Goal: Contribute content: Add original content to the website for others to see

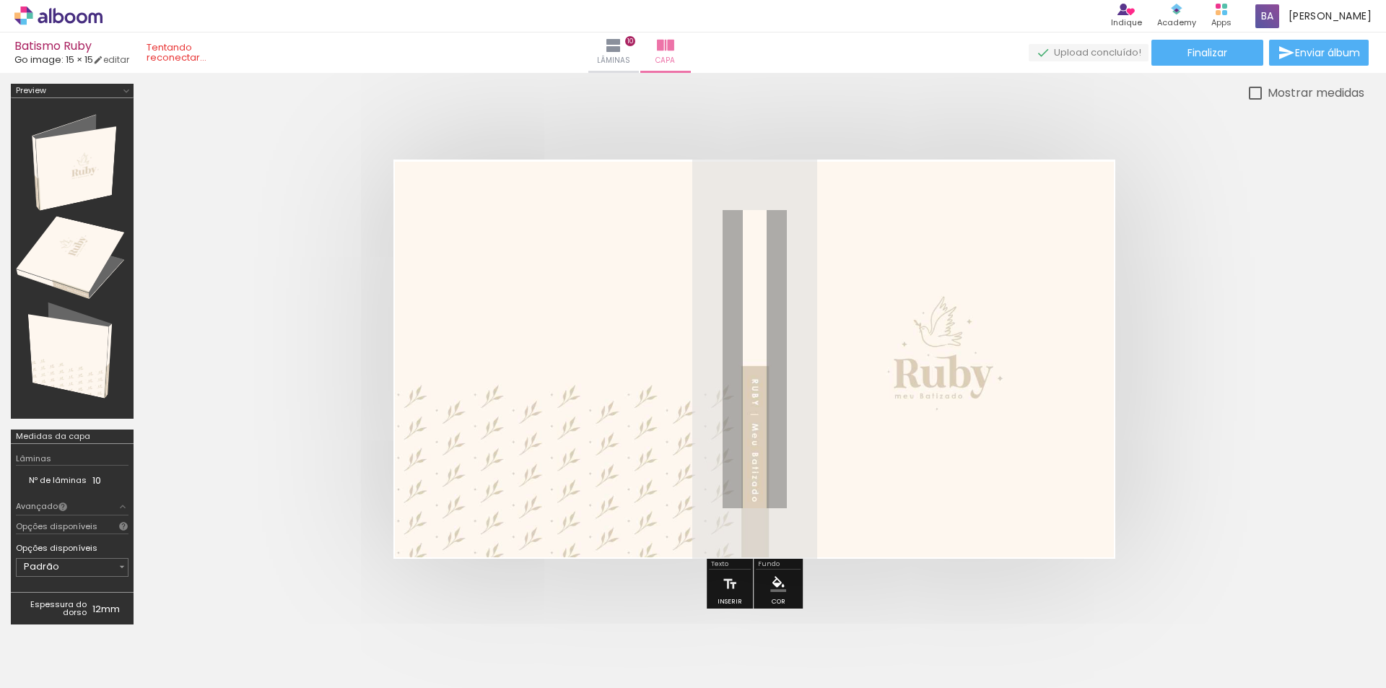
click at [66, 660] on span "Adicionar Fotos" at bounding box center [51, 668] width 43 height 16
click at [0, 0] on input "file" at bounding box center [0, 0] width 0 height 0
click at [32, 675] on span "Adicionar Fotos" at bounding box center [51, 668] width 43 height 16
click at [0, 0] on input "file" at bounding box center [0, 0] width 0 height 0
click at [30, 668] on iron-icon at bounding box center [20, 668] width 17 height 17
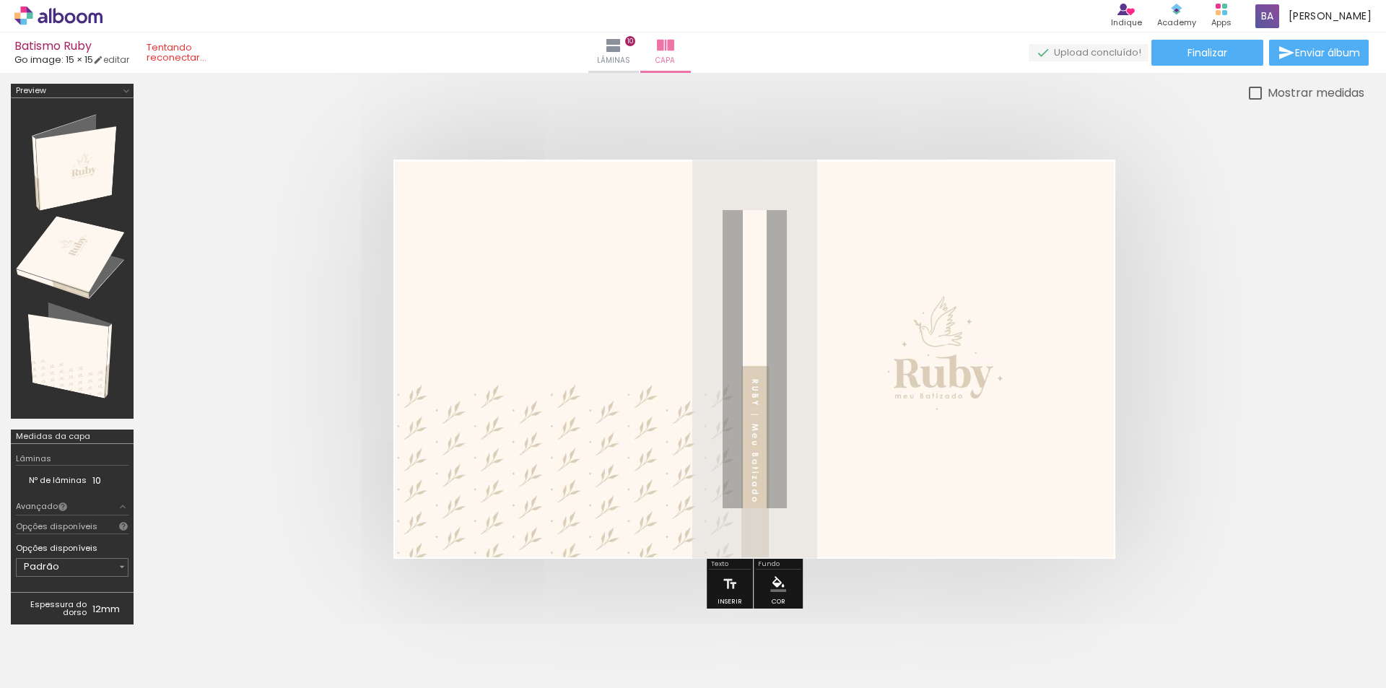
click at [0, 0] on input "file" at bounding box center [0, 0] width 0 height 0
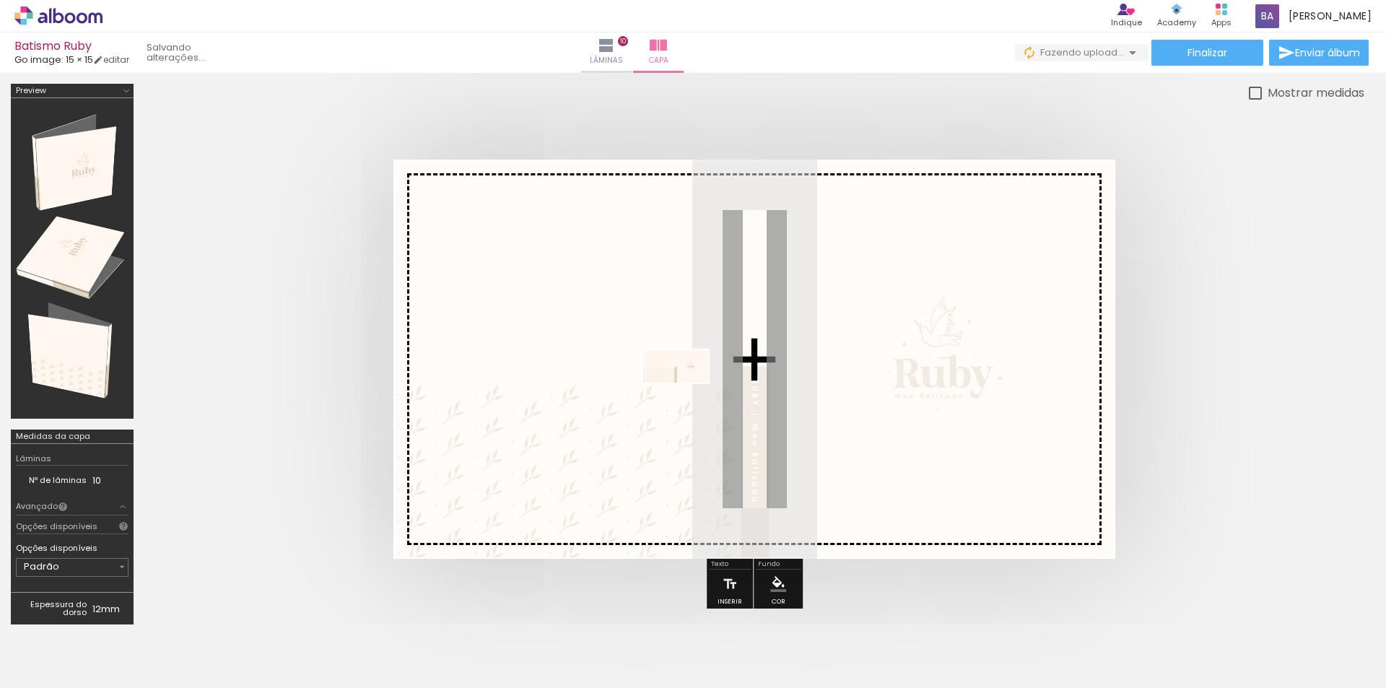
drag, startPoint x: 1341, startPoint y: 638, endPoint x: 686, endPoint y: 393, distance: 698.7
click at [686, 393] on quentale-workspace at bounding box center [693, 344] width 1386 height 688
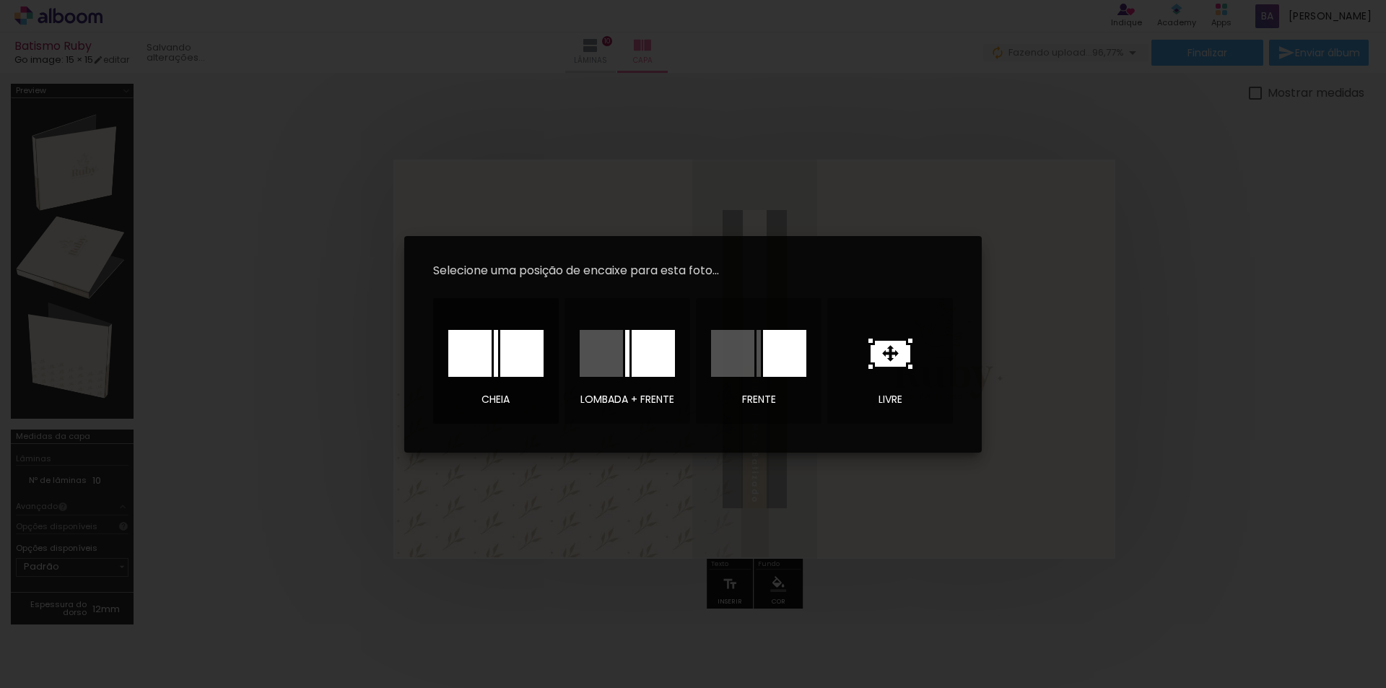
click at [517, 377] on div at bounding box center [495, 354] width 101 height 72
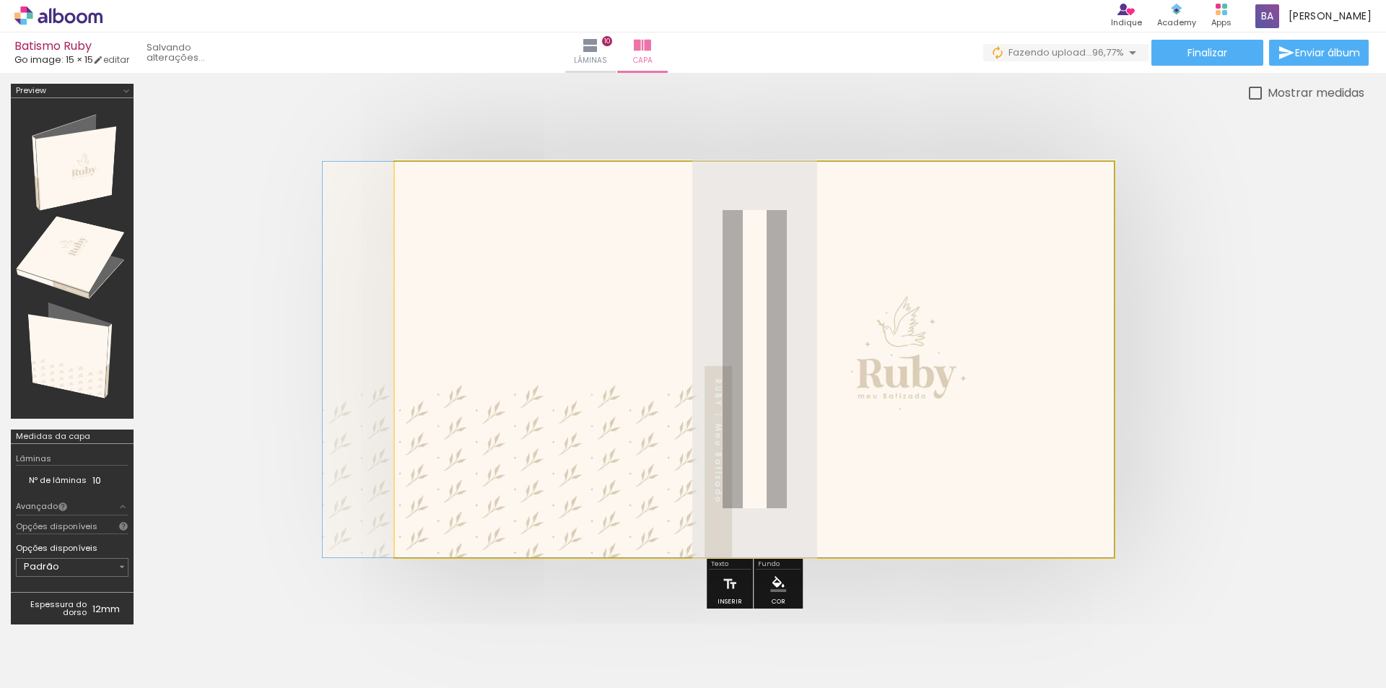
drag, startPoint x: 1030, startPoint y: 433, endPoint x: 1229, endPoint y: 567, distance: 240.2
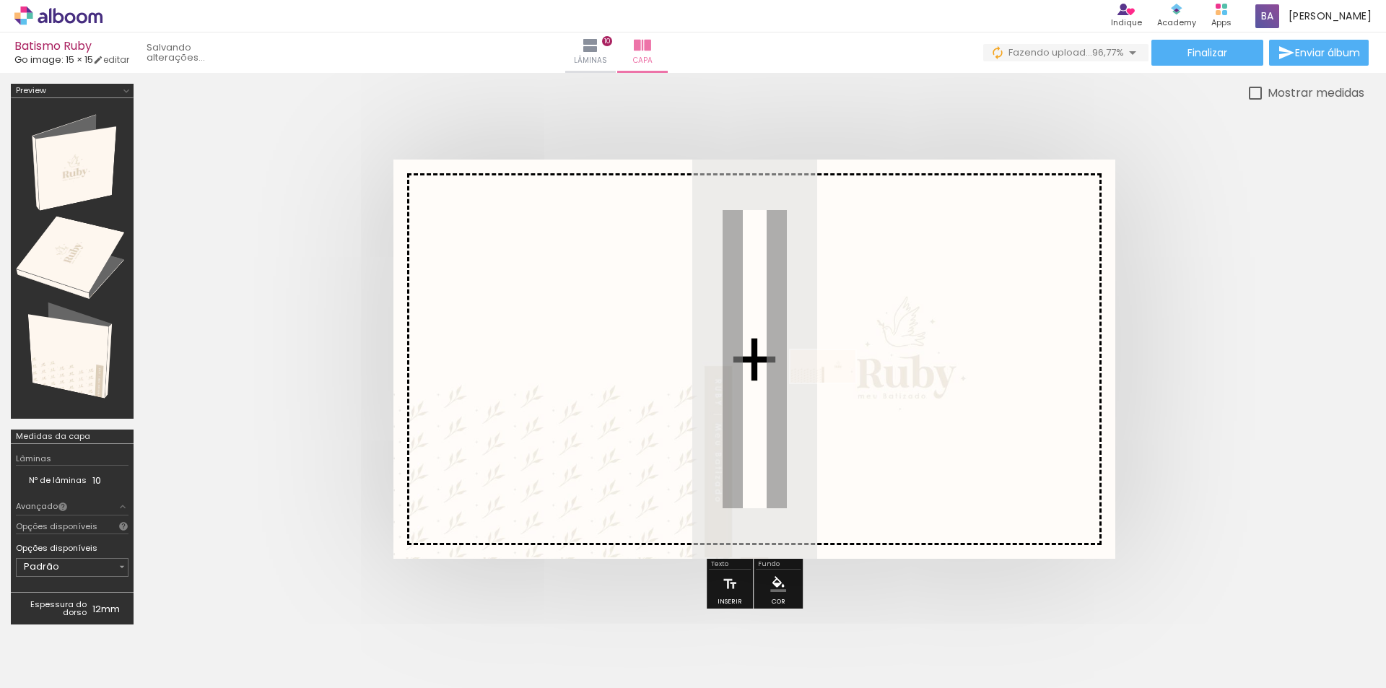
drag, startPoint x: 982, startPoint y: 462, endPoint x: 833, endPoint y: 393, distance: 164.7
click at [833, 393] on quentale-workspace at bounding box center [693, 344] width 1386 height 688
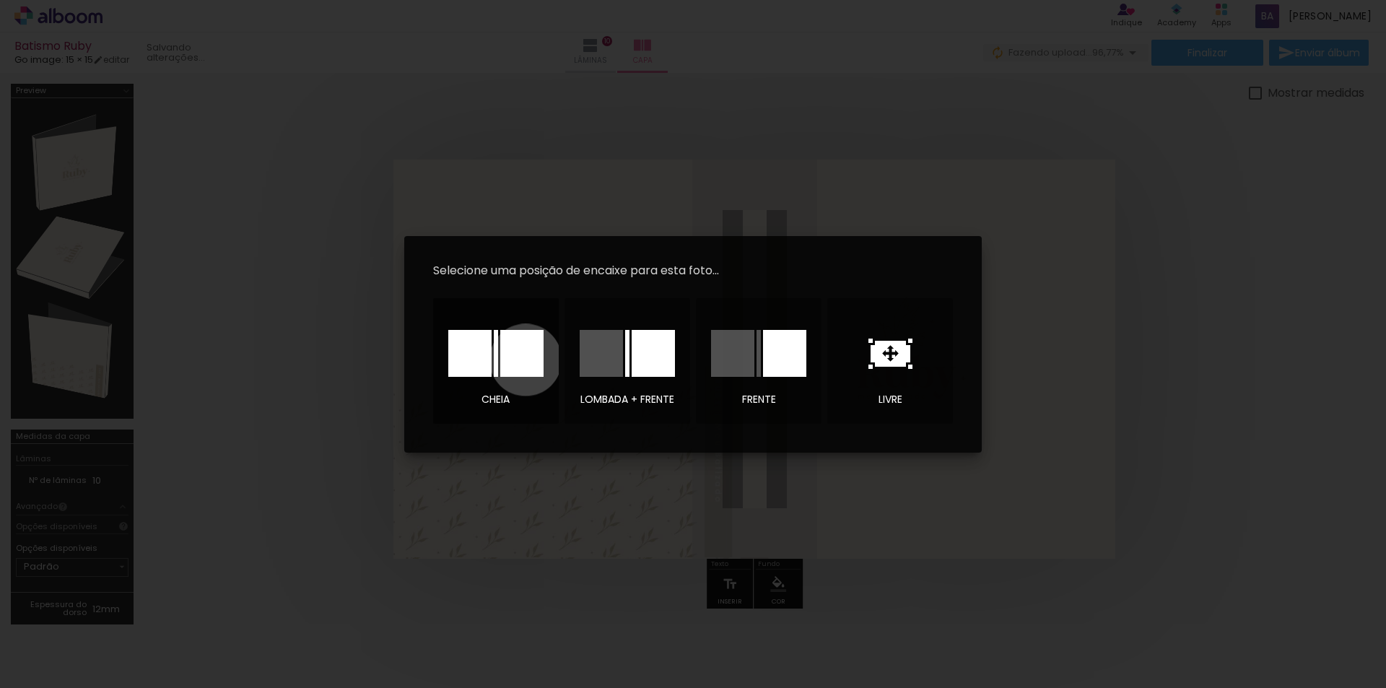
click at [525, 359] on div at bounding box center [521, 353] width 43 height 47
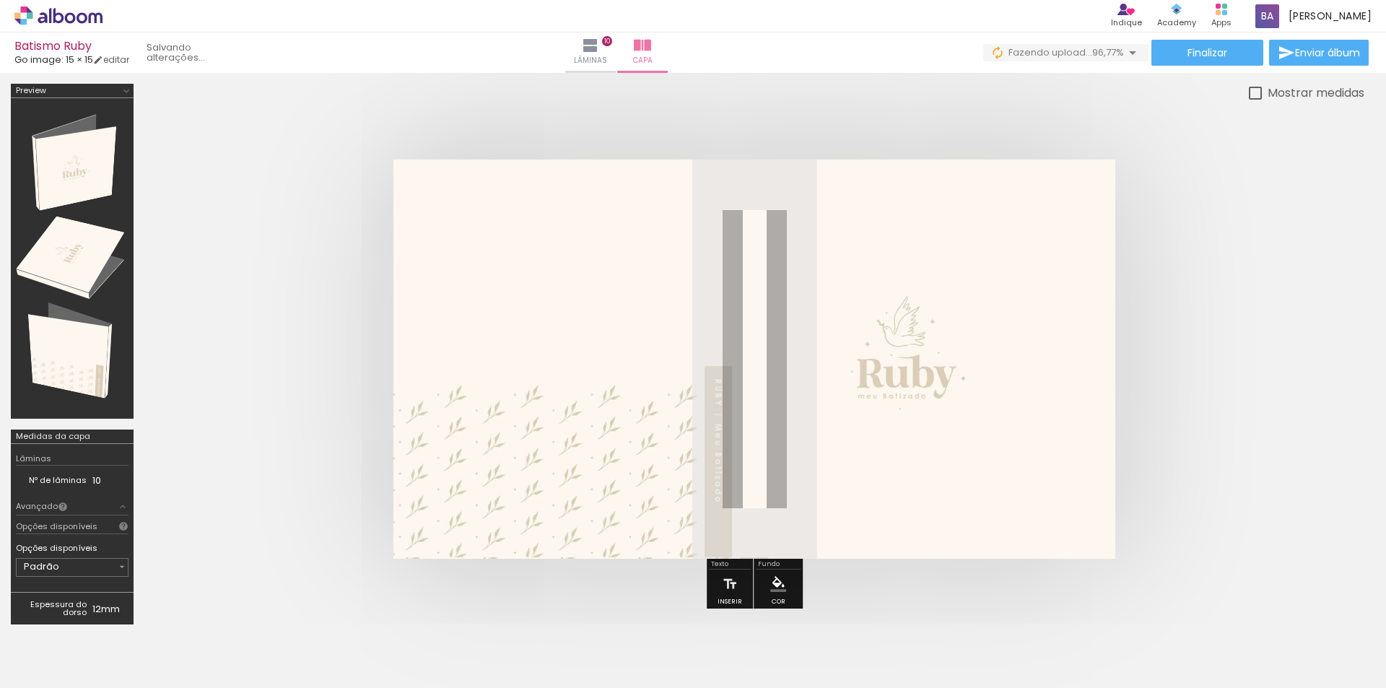
click at [841, 439] on quentale-photo at bounding box center [754, 359] width 719 height 395
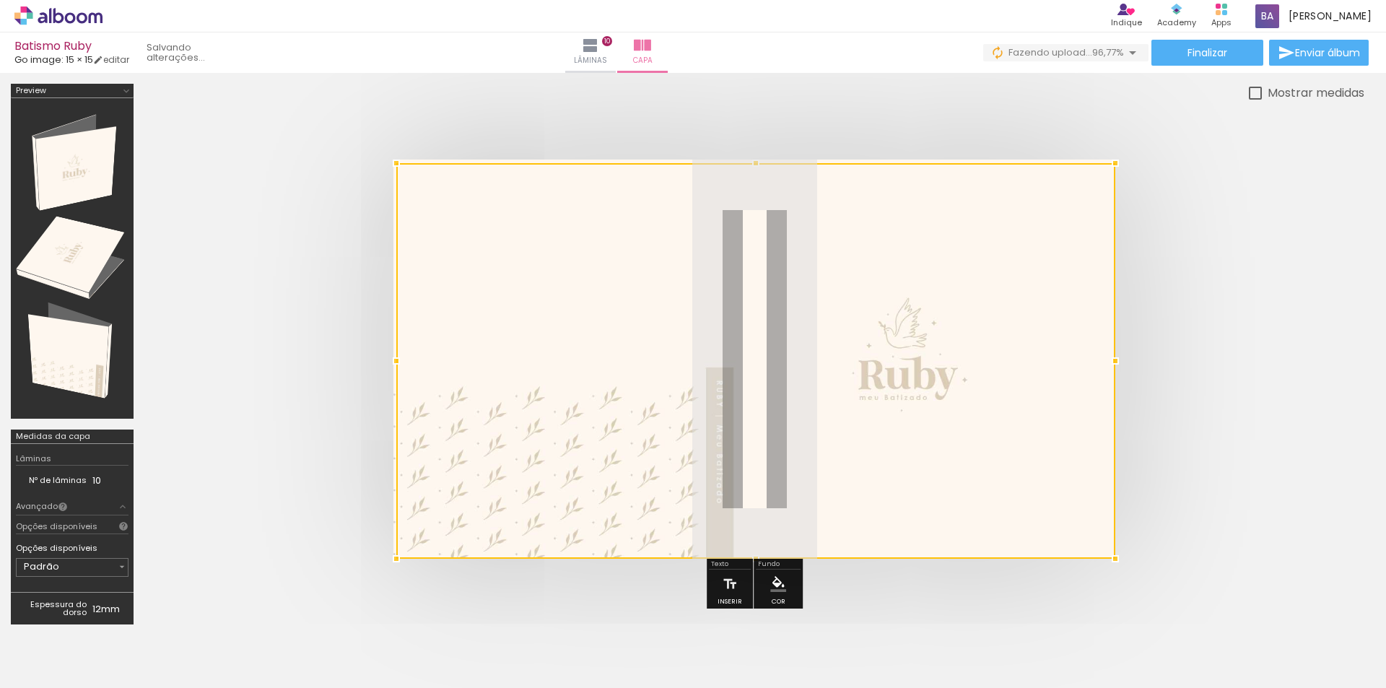
drag, startPoint x: 855, startPoint y: 416, endPoint x: 924, endPoint y: 401, distance: 70.2
click at [1289, 477] on quentale-cover at bounding box center [754, 358] width 1104 height 399
drag, startPoint x: 924, startPoint y: 401, endPoint x: 861, endPoint y: 359, distance: 75.1
click at [861, 359] on div at bounding box center [755, 360] width 719 height 395
drag, startPoint x: 789, startPoint y: 364, endPoint x: 1272, endPoint y: 442, distance: 489.8
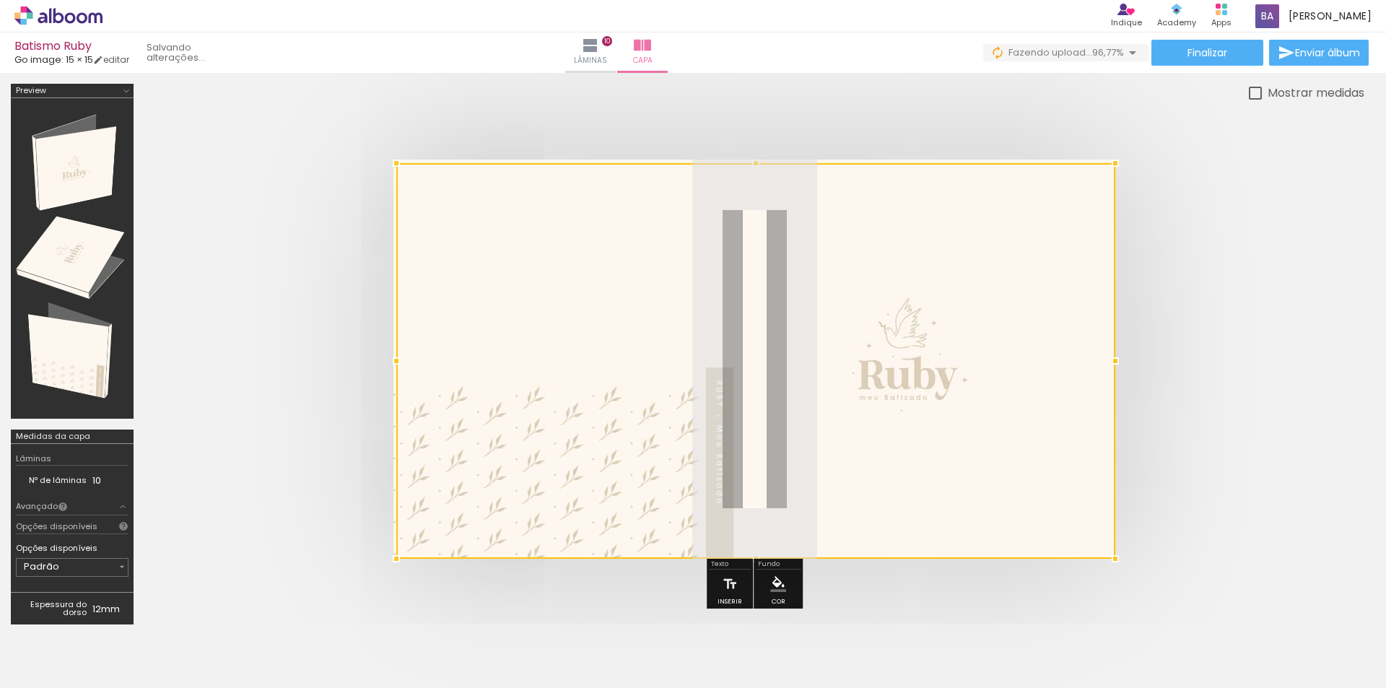
click at [1272, 442] on quentale-cover at bounding box center [754, 358] width 1104 height 399
drag, startPoint x: 922, startPoint y: 355, endPoint x: 390, endPoint y: 487, distance: 548.0
click at [390, 487] on quentale-cover at bounding box center [754, 358] width 1104 height 399
drag, startPoint x: 449, startPoint y: 443, endPoint x: 652, endPoint y: 469, distance: 204.4
click at [652, 469] on div at bounding box center [755, 360] width 719 height 395
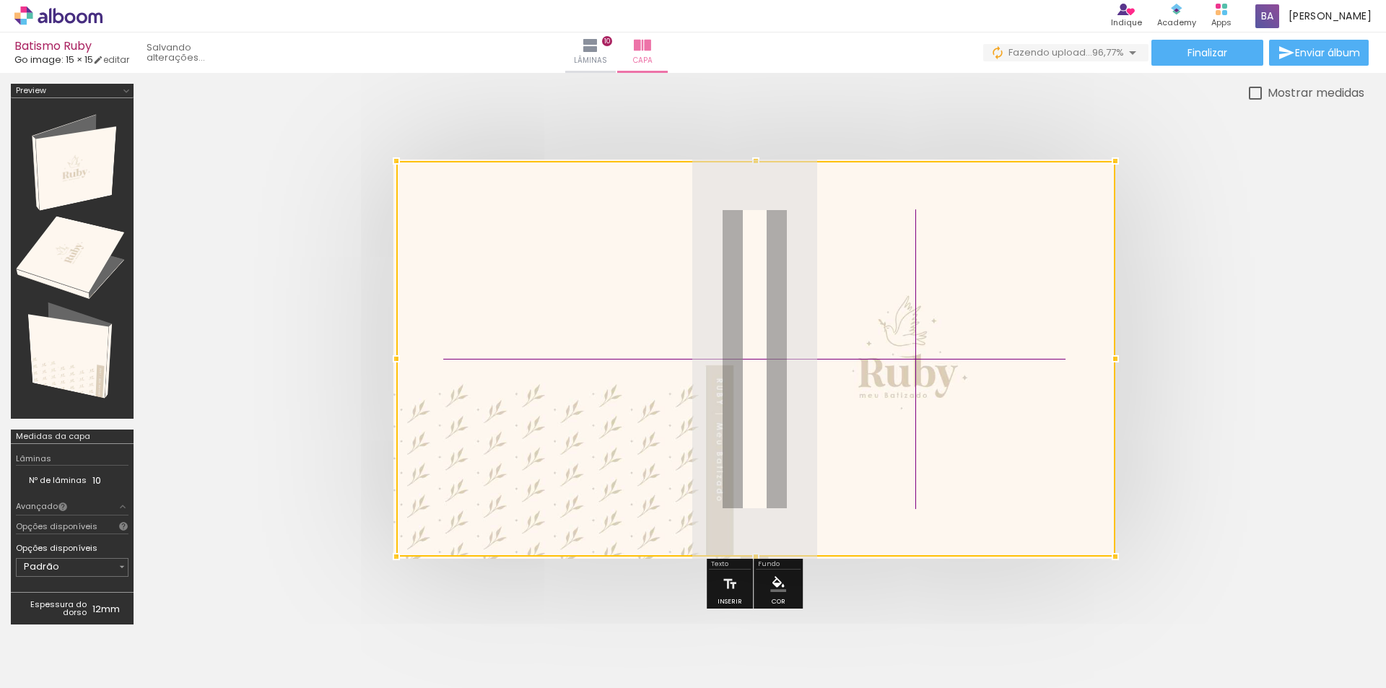
drag, startPoint x: 775, startPoint y: 435, endPoint x: 787, endPoint y: 378, distance: 58.2
click at [948, 435] on div at bounding box center [755, 358] width 719 height 395
drag, startPoint x: 787, startPoint y: 378, endPoint x: 938, endPoint y: 398, distance: 152.9
click at [938, 398] on div at bounding box center [755, 359] width 719 height 395
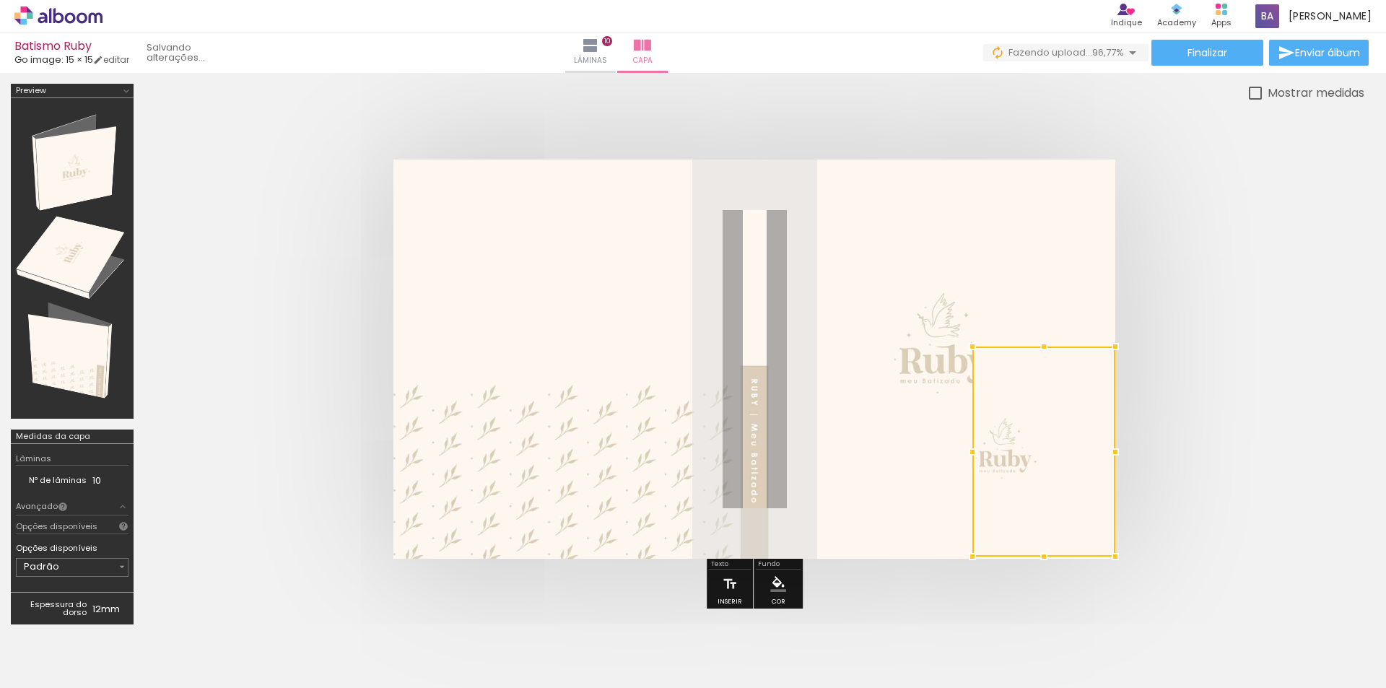
drag, startPoint x: 395, startPoint y: 165, endPoint x: 820, endPoint y: 331, distance: 455.4
click at [820, 331] on album-spread at bounding box center [754, 358] width 722 height 399
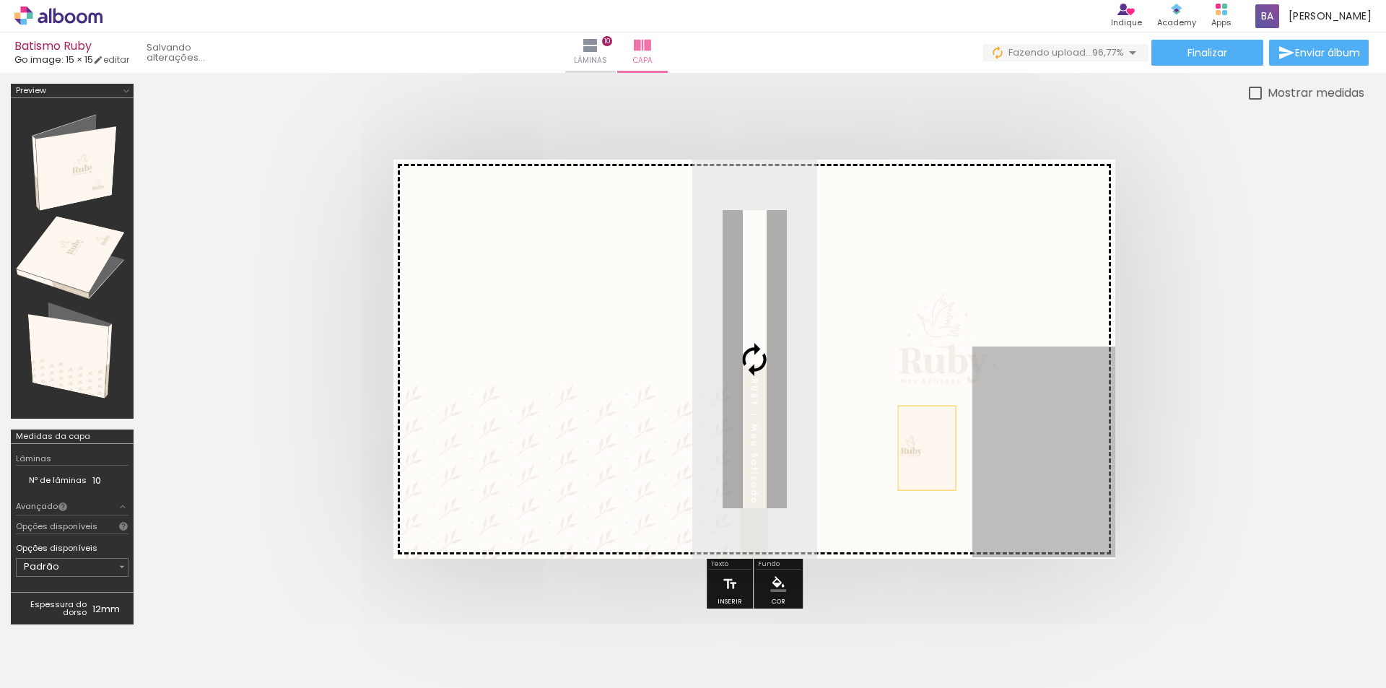
drag, startPoint x: 1015, startPoint y: 465, endPoint x: 771, endPoint y: 377, distance: 259.1
click at [0, 0] on slot at bounding box center [0, 0] width 0 height 0
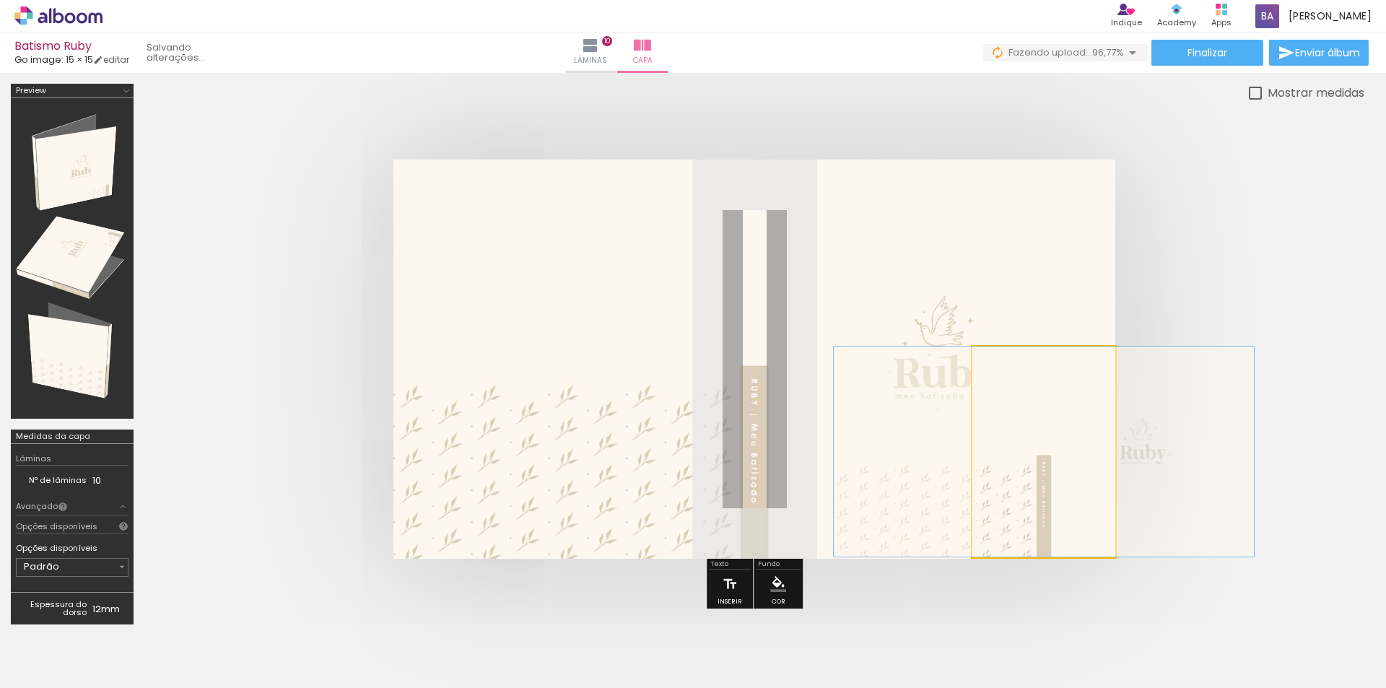
drag, startPoint x: 1000, startPoint y: 460, endPoint x: 756, endPoint y: 382, distance: 256.1
click at [0, 0] on slot at bounding box center [0, 0] width 0 height 0
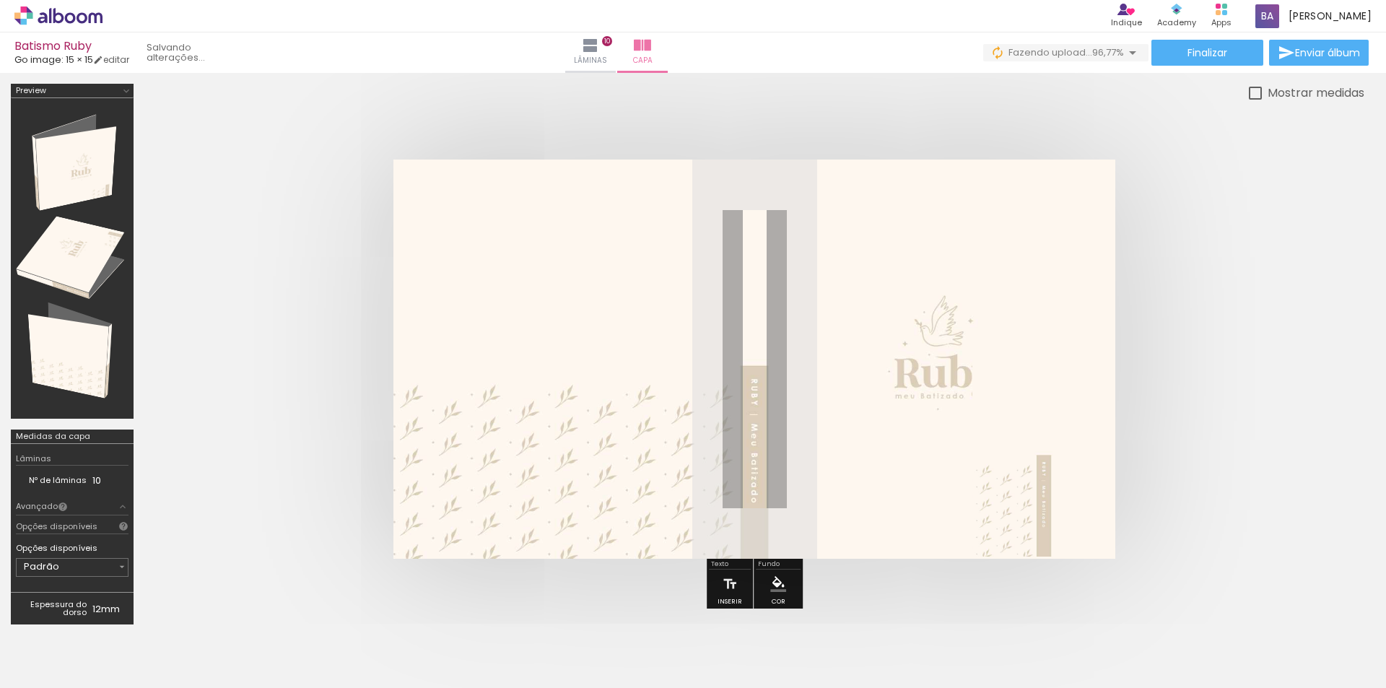
click at [758, 367] on quentale-photo at bounding box center [754, 358] width 722 height 399
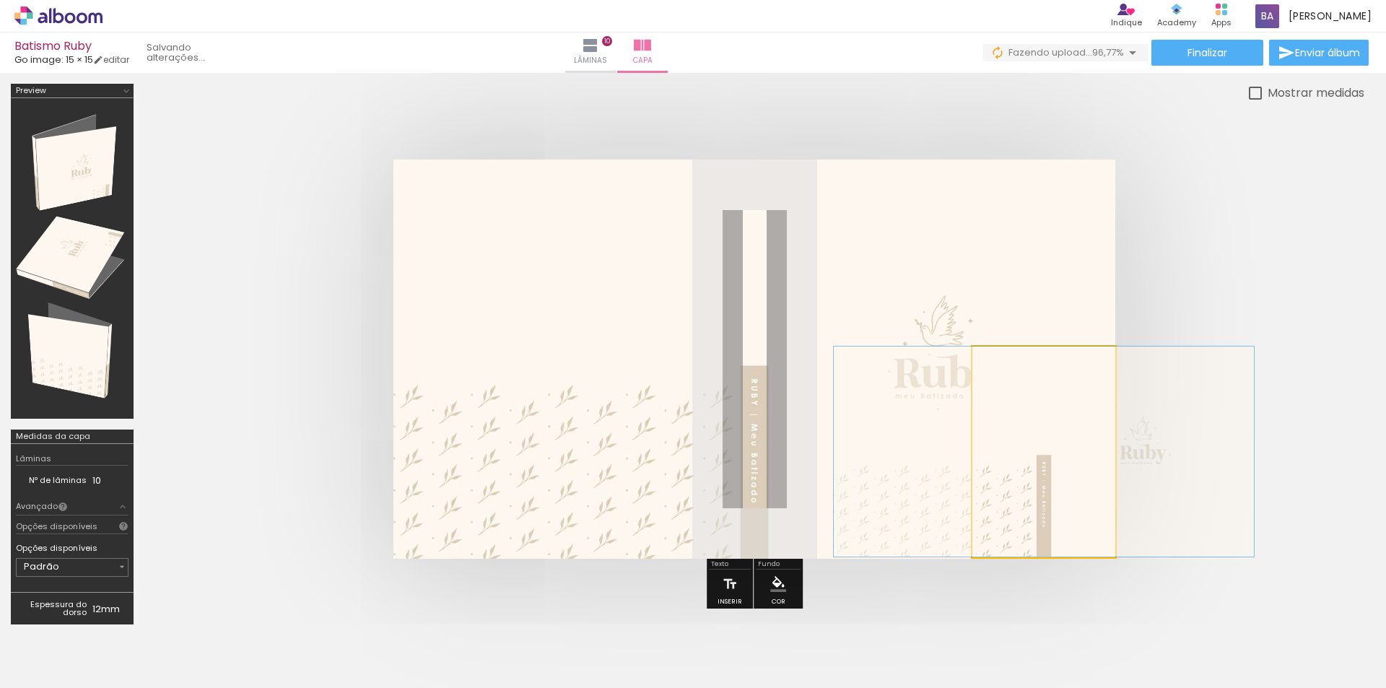
drag, startPoint x: 1034, startPoint y: 469, endPoint x: 829, endPoint y: 469, distance: 204.9
click at [0, 0] on slot at bounding box center [0, 0] width 0 height 0
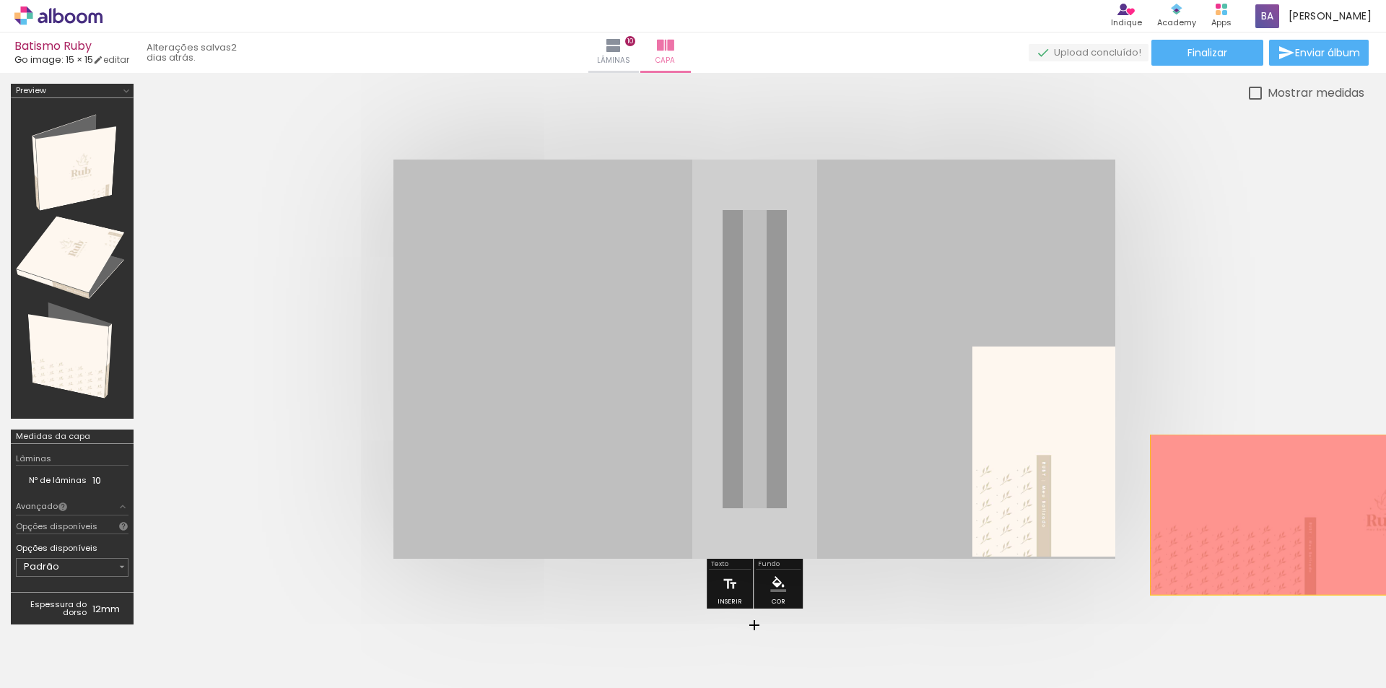
drag, startPoint x: 879, startPoint y: 405, endPoint x: 1295, endPoint y: 515, distance: 429.9
click at [1295, 515] on quentale-cover at bounding box center [754, 358] width 1104 height 399
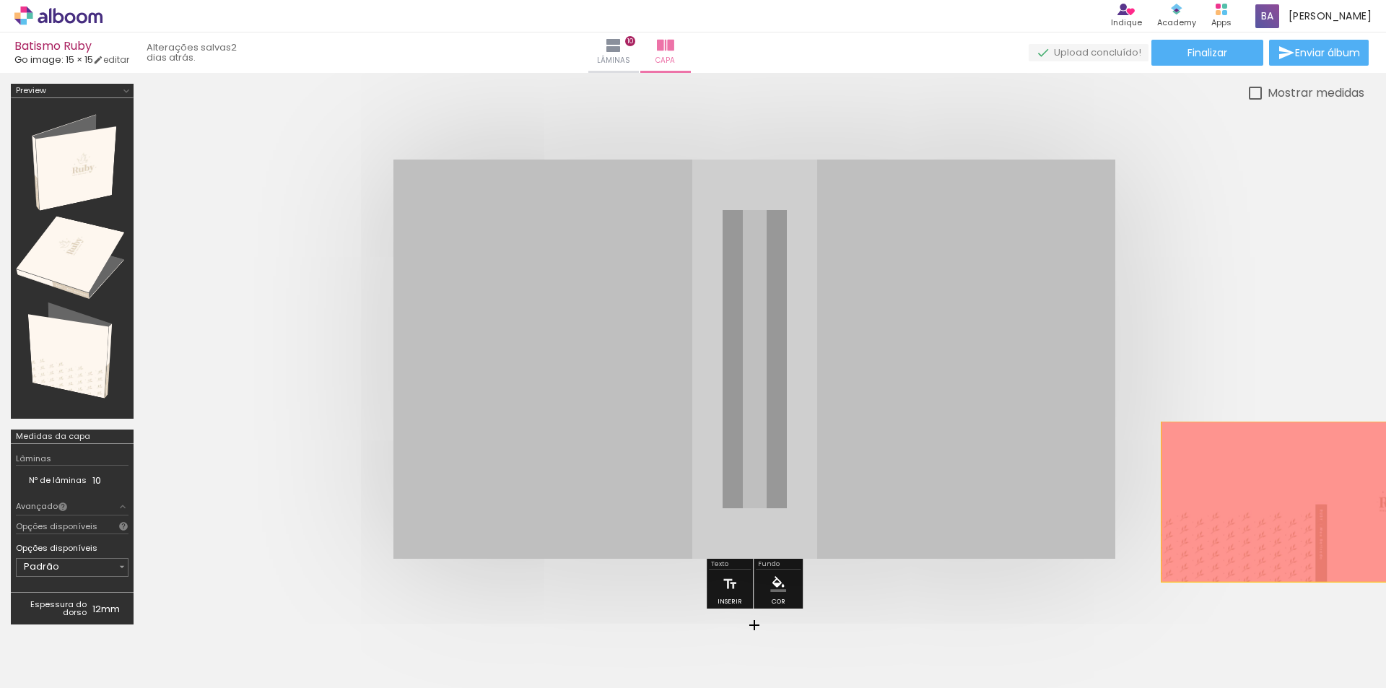
drag, startPoint x: 940, startPoint y: 389, endPoint x: 1305, endPoint y: 502, distance: 382.8
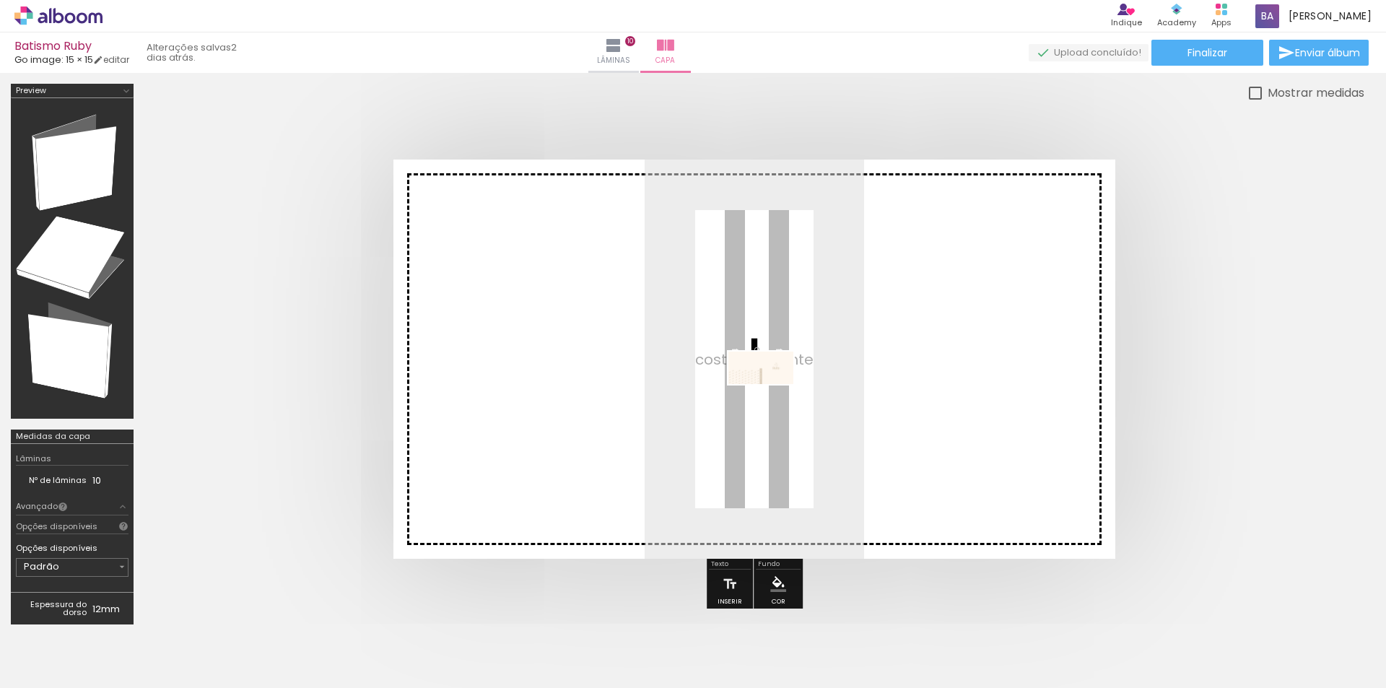
drag, startPoint x: 1349, startPoint y: 649, endPoint x: 771, endPoint y: 395, distance: 631.7
click at [771, 395] on quentale-workspace at bounding box center [693, 344] width 1386 height 688
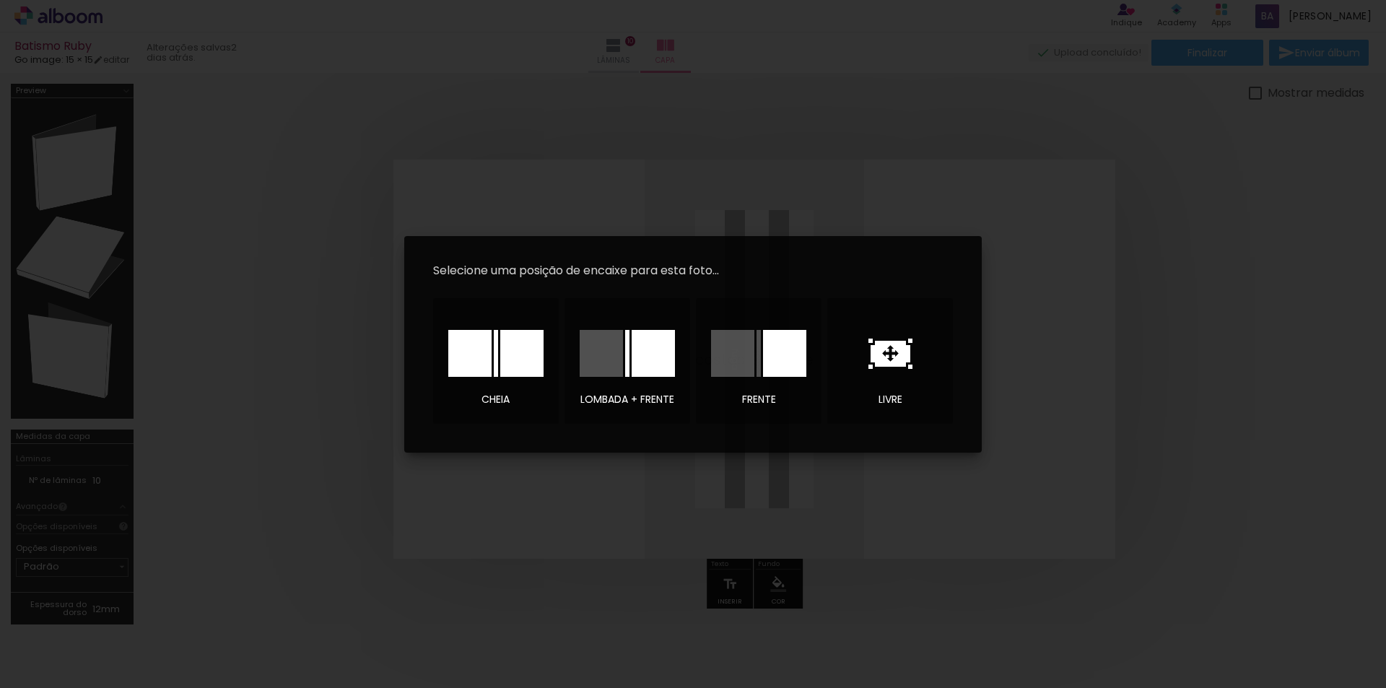
click at [432, 359] on paper-dialog at bounding box center [692, 344] width 577 height 216
click at [503, 369] on div at bounding box center [521, 353] width 43 height 47
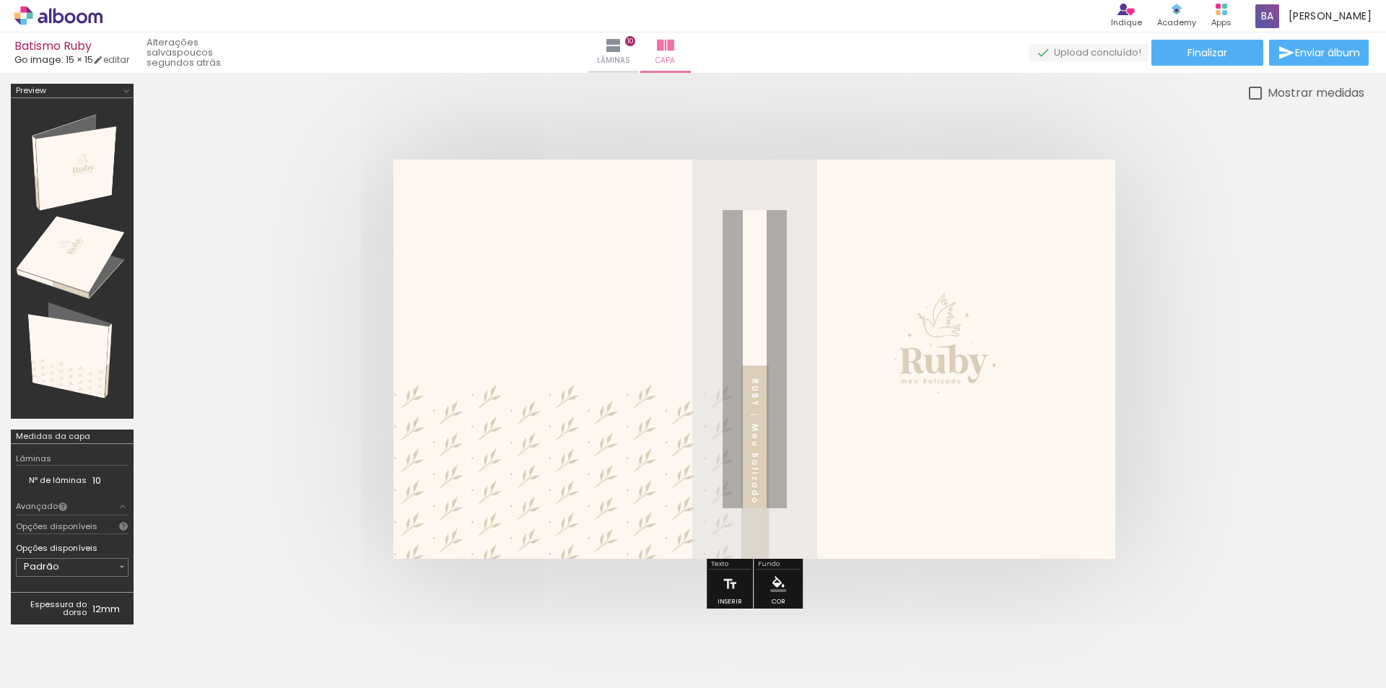
click at [201, 608] on iron-icon at bounding box center [193, 610] width 15 height 15
click at [1209, 413] on quentale-cover at bounding box center [754, 358] width 1104 height 399
click at [816, 108] on div at bounding box center [754, 359] width 1220 height 515
click at [639, 48] on paper-button "Lâminas 10" at bounding box center [613, 52] width 51 height 40
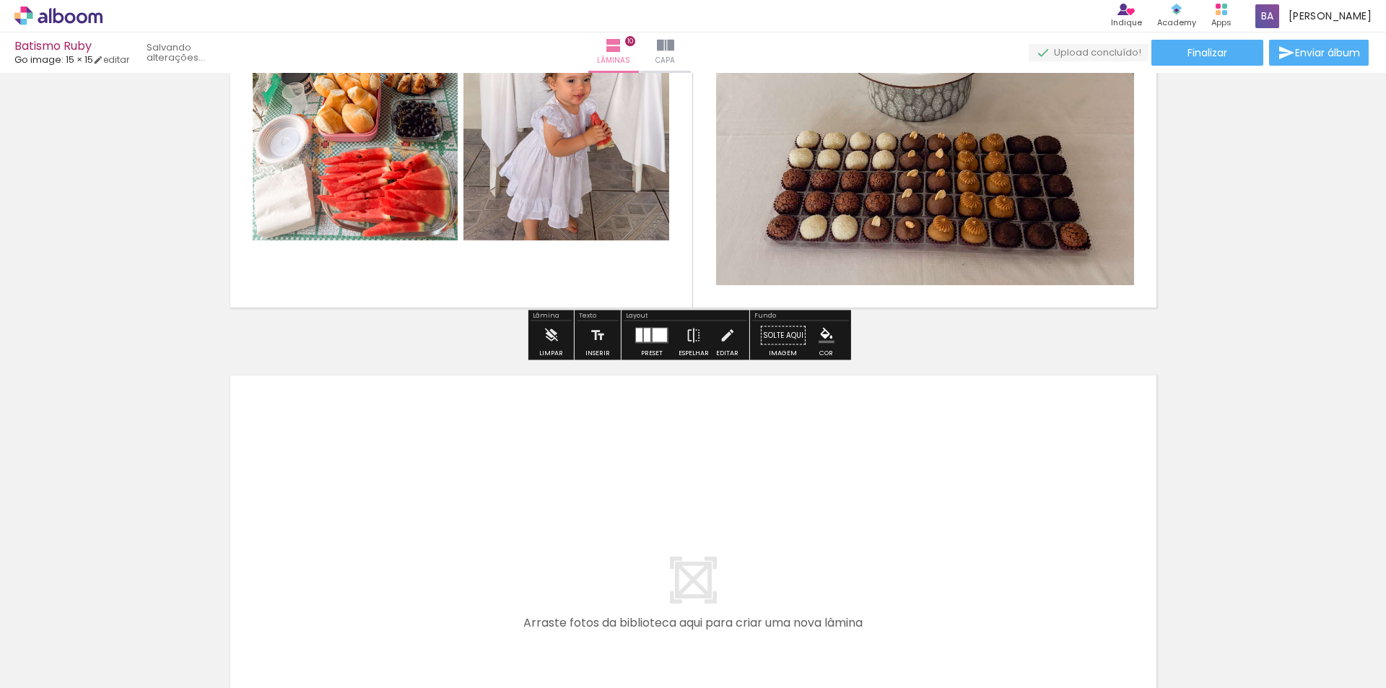
scroll to position [4907, 0]
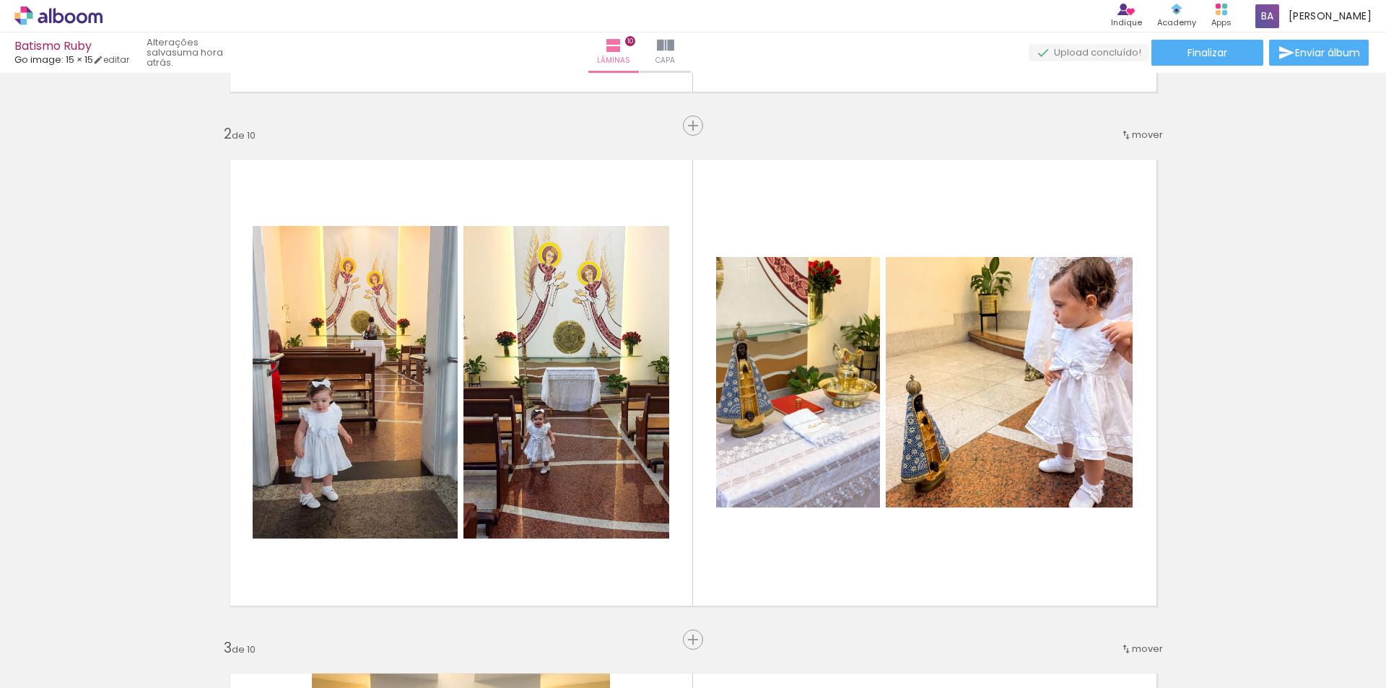
scroll to position [577, 0]
